Goal: Task Accomplishment & Management: Manage account settings

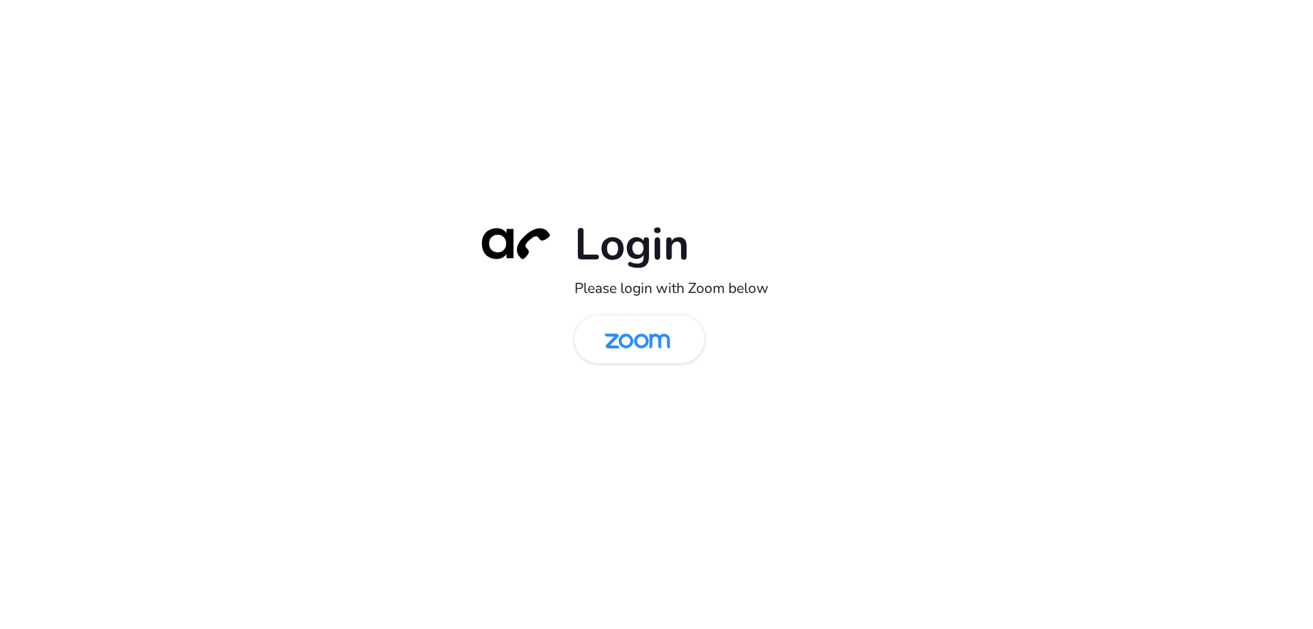
click at [653, 329] on img at bounding box center [637, 340] width 94 height 44
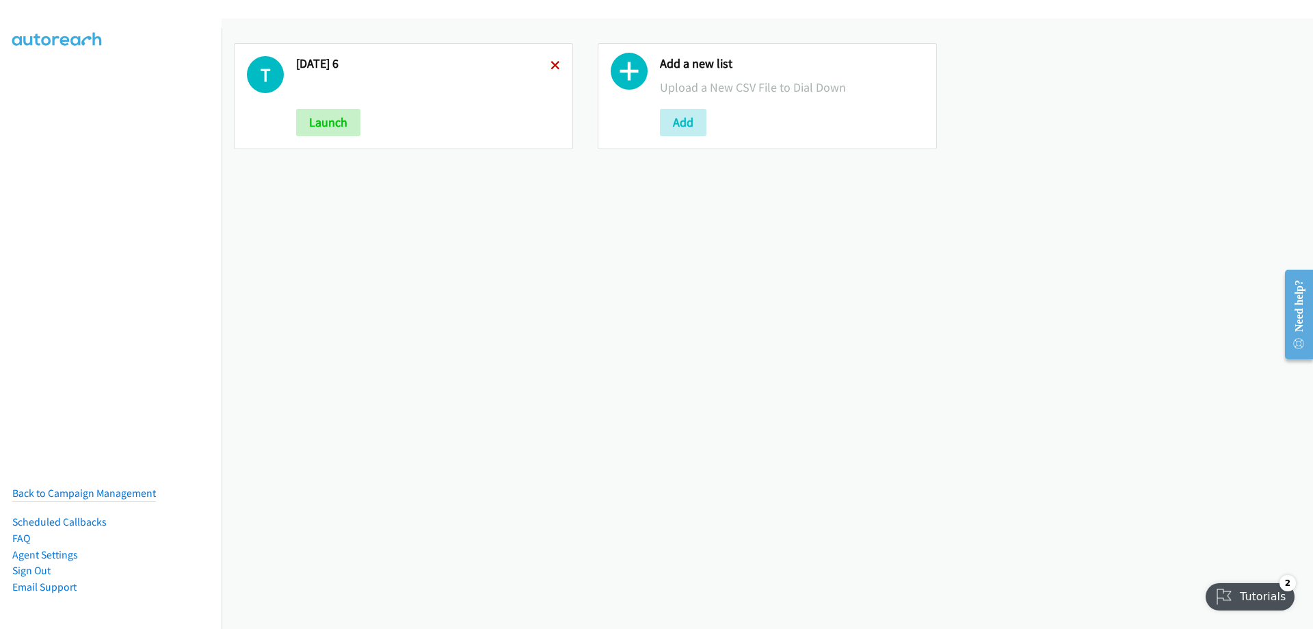
click at [551, 62] on icon at bounding box center [556, 67] width 10 height 10
